Goal: Information Seeking & Learning: Learn about a topic

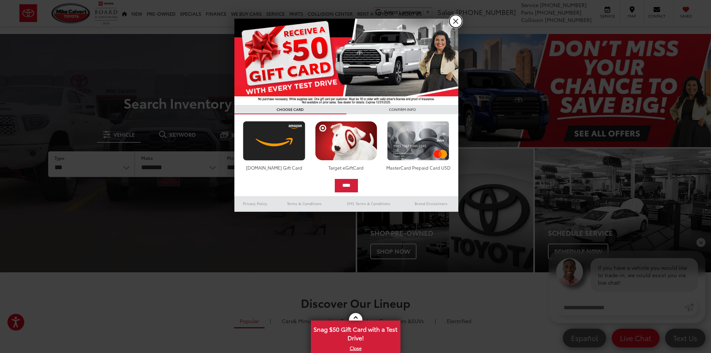
click at [453, 24] on link "X" at bounding box center [456, 21] width 13 height 13
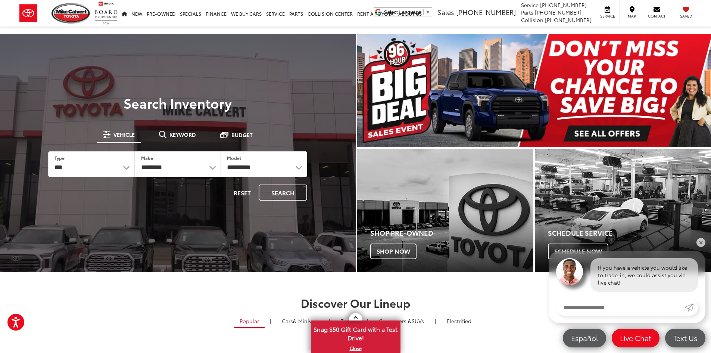
click at [602, 134] on img "carousel slide number 1 of 1" at bounding box center [534, 90] width 354 height 113
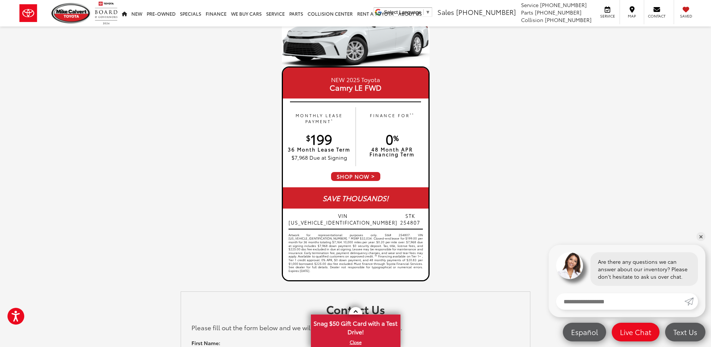
scroll to position [822, 0]
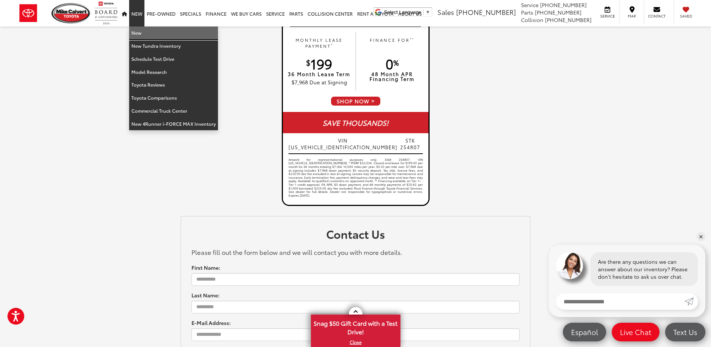
click at [139, 31] on link "New" at bounding box center [173, 33] width 89 height 13
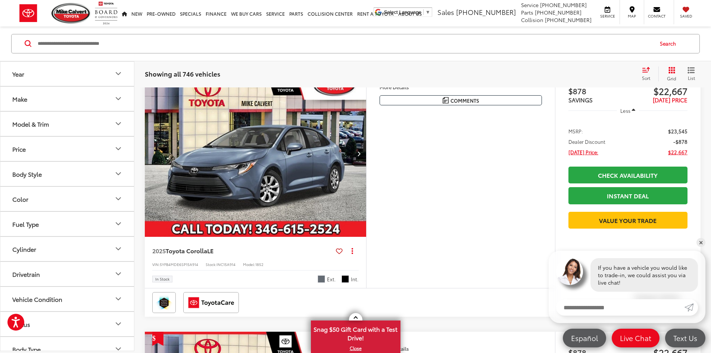
scroll to position [411, 0]
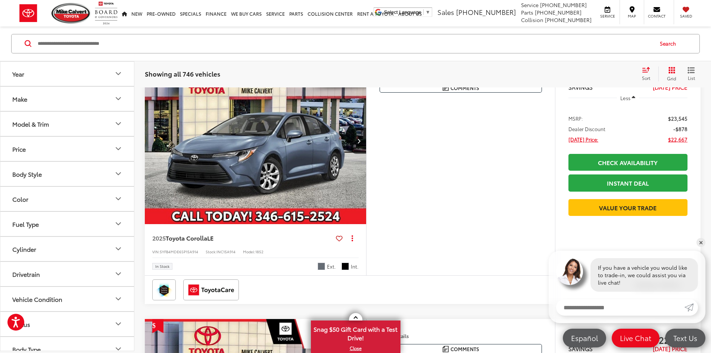
click at [120, 101] on icon "Make" at bounding box center [118, 98] width 9 height 9
click at [119, 173] on icon "Model & Trim" at bounding box center [118, 172] width 4 height 2
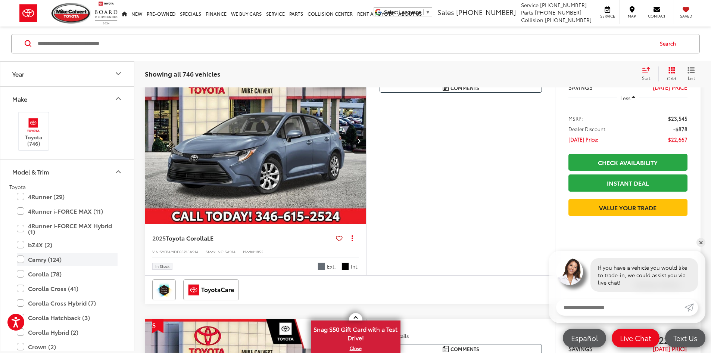
click at [21, 261] on label "Camry (124)" at bounding box center [67, 259] width 101 height 13
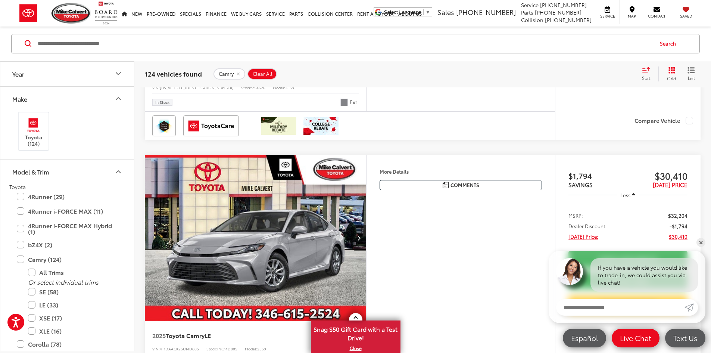
scroll to position [1688, 0]
